Goal: Navigation & Orientation: Find specific page/section

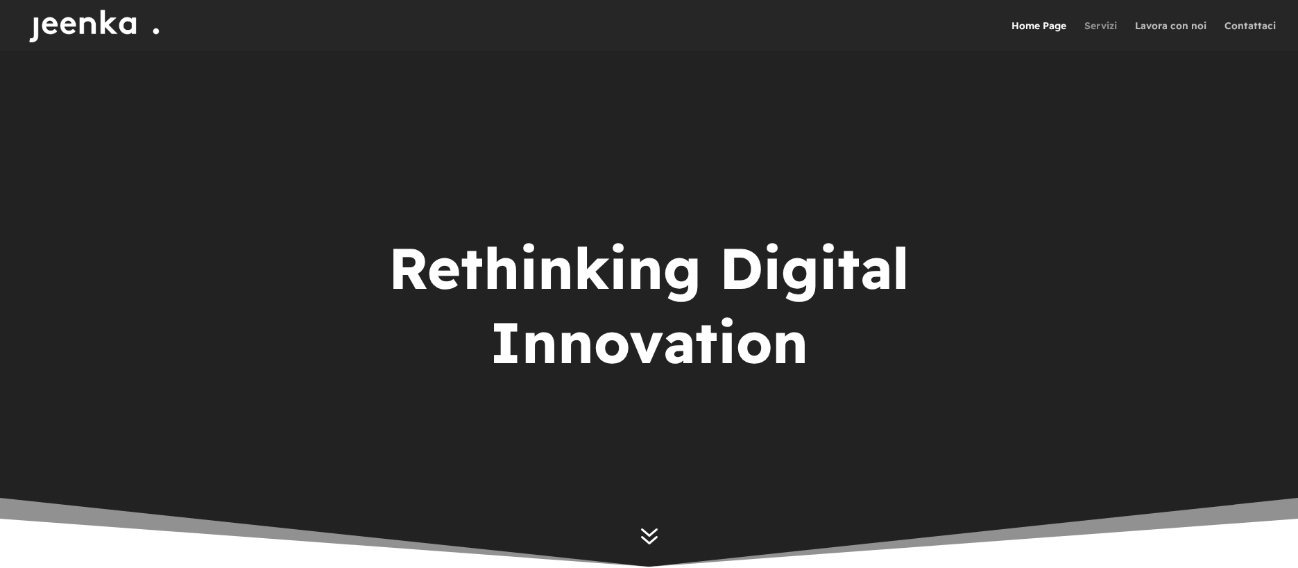
click at [1101, 24] on link "Servizi" at bounding box center [1101, 36] width 33 height 31
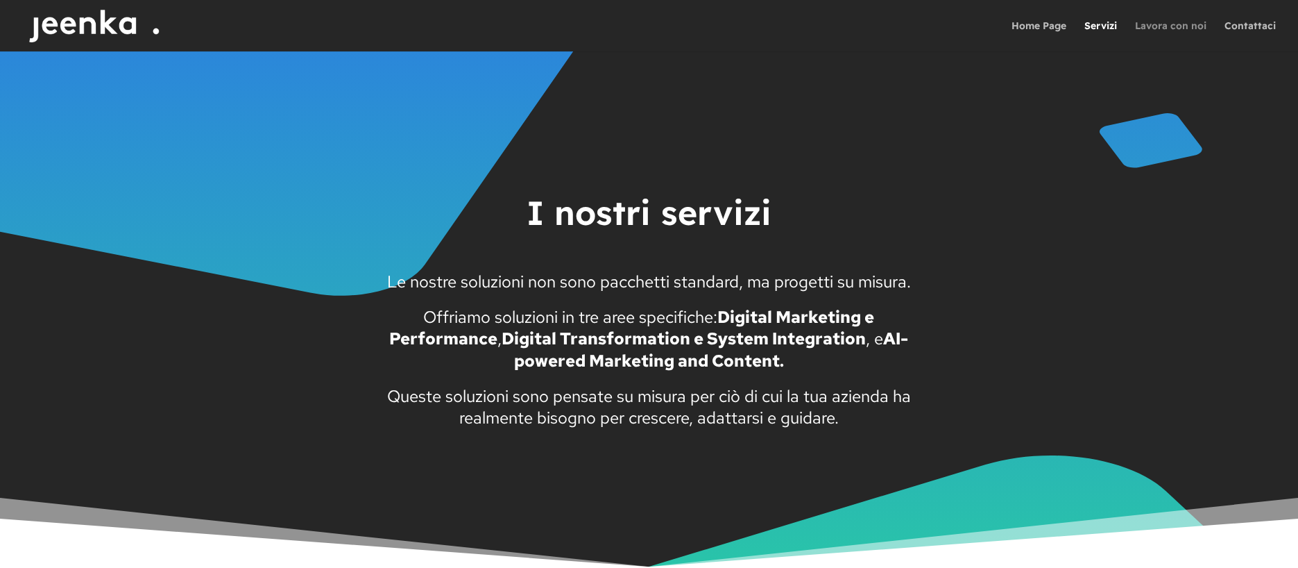
click at [1155, 29] on link "Lavora con noi" at bounding box center [1170, 36] width 71 height 31
